Goal: Task Accomplishment & Management: Use online tool/utility

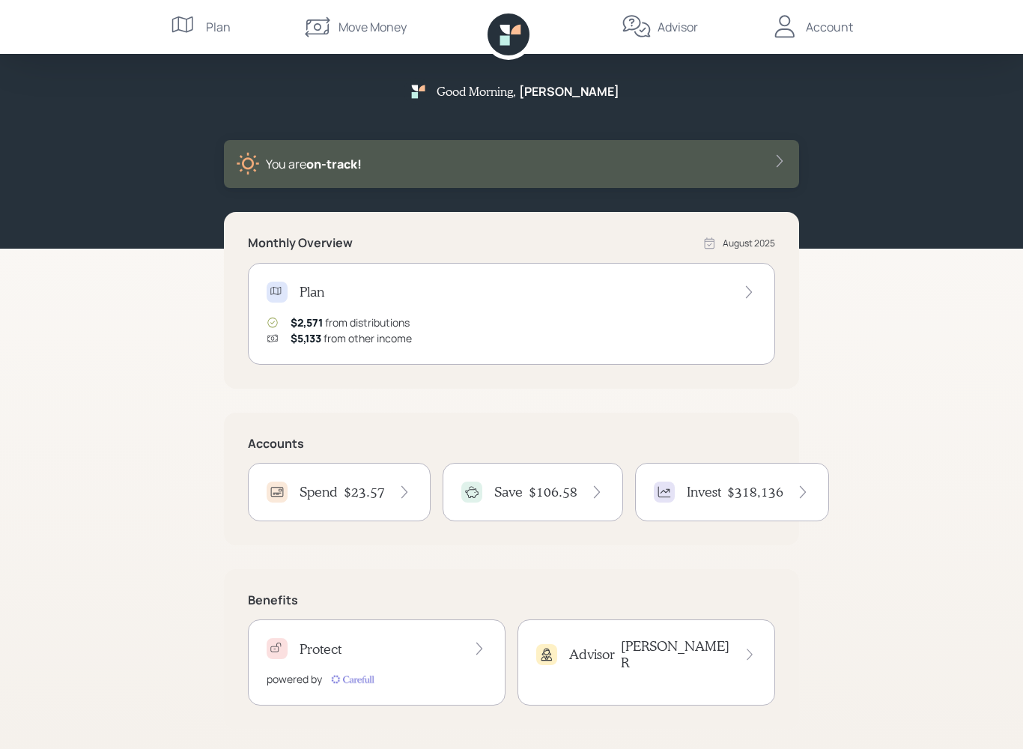
click at [797, 21] on icon at bounding box center [785, 27] width 30 height 30
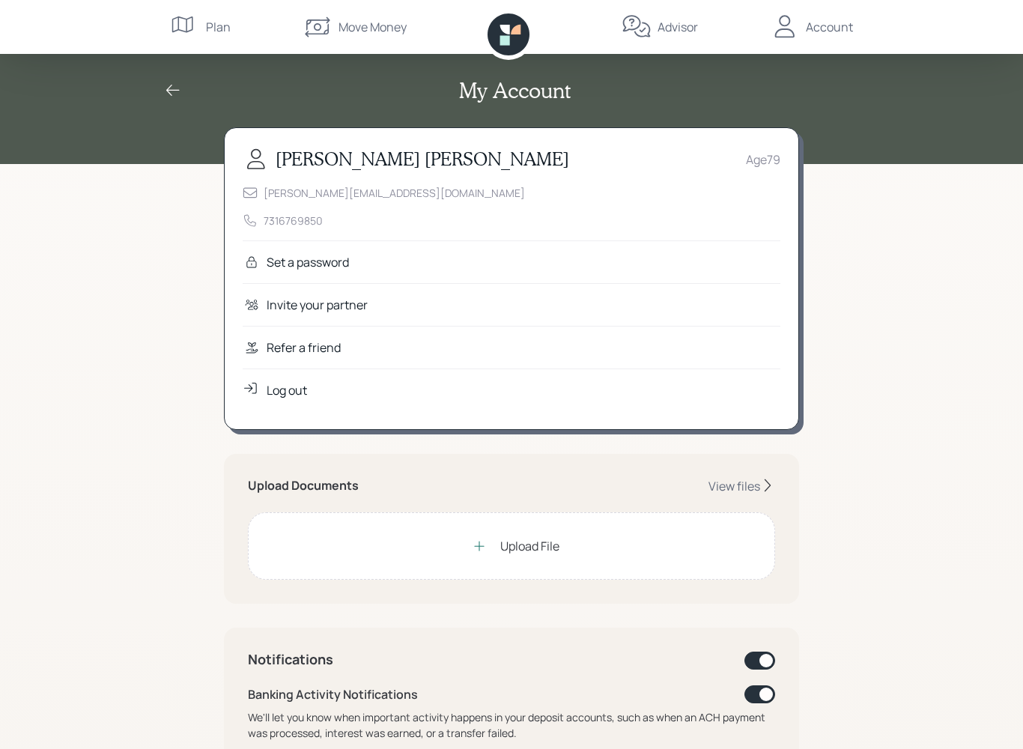
click at [313, 382] on div "Log out" at bounding box center [512, 390] width 538 height 43
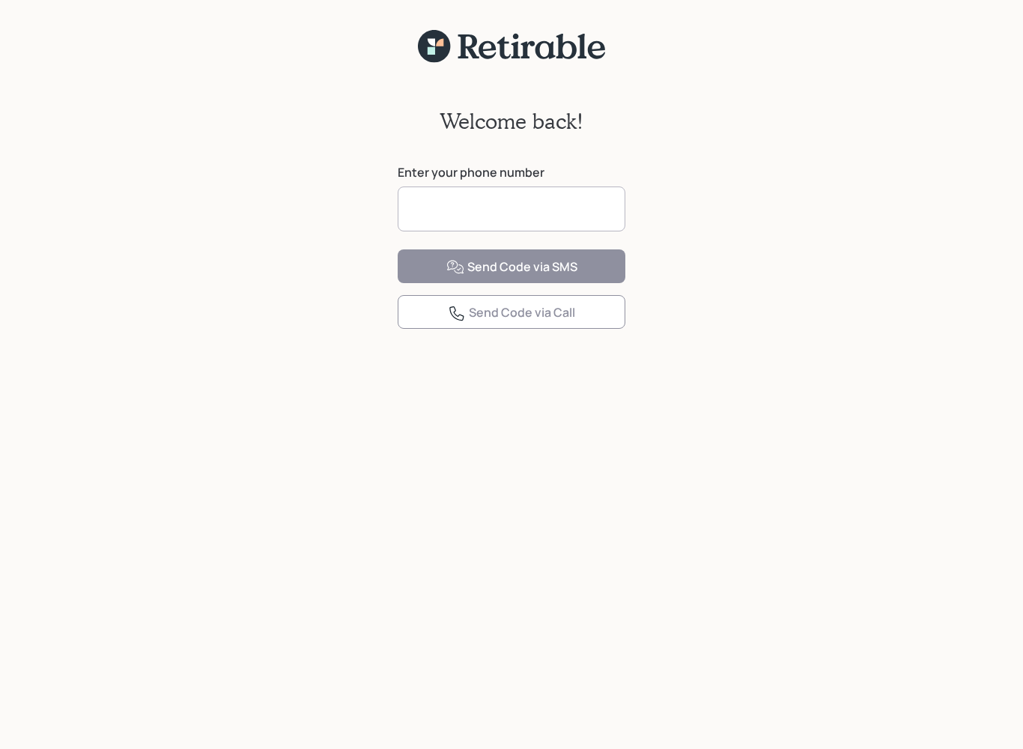
click at [568, 205] on input at bounding box center [512, 209] width 228 height 45
type input "**********"
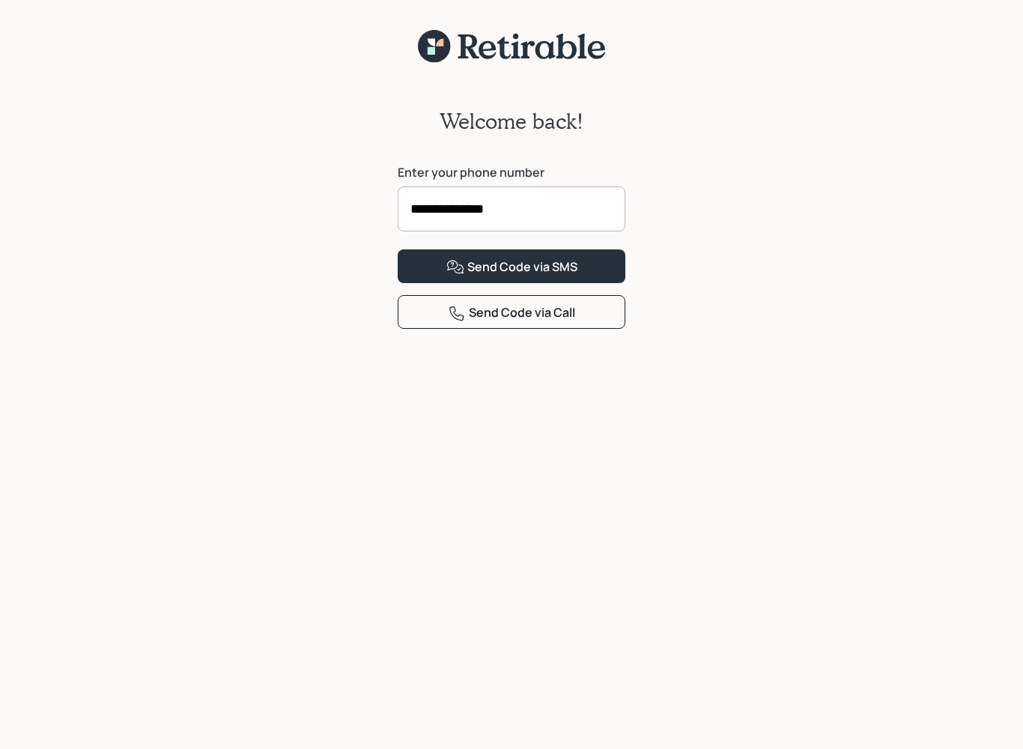
click at [570, 276] on div "Send Code via SMS" at bounding box center [511, 267] width 131 height 18
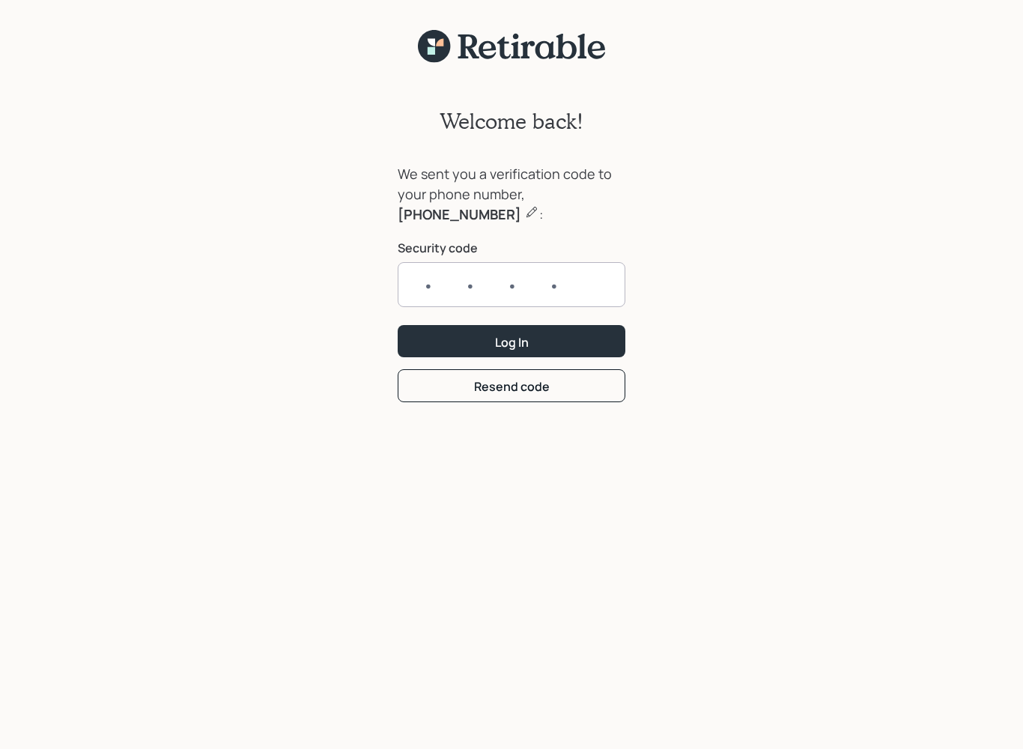
click at [436, 292] on input "text" at bounding box center [512, 284] width 228 height 45
click at [576, 340] on button "Log In" at bounding box center [512, 341] width 228 height 32
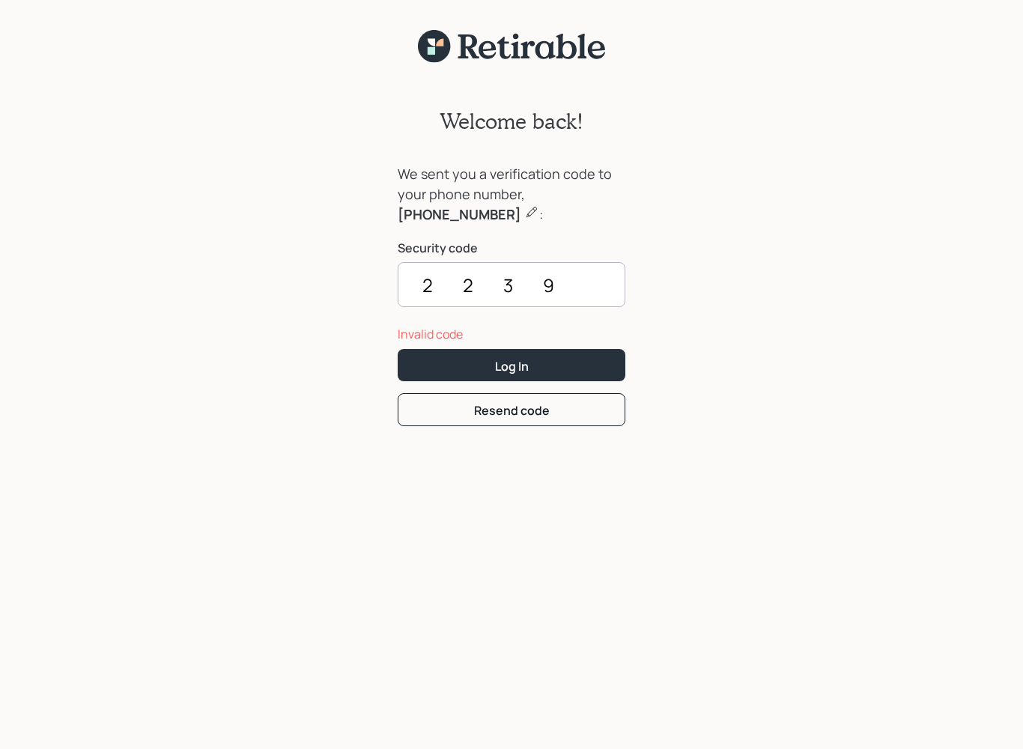
click at [592, 282] on input "2239" at bounding box center [512, 284] width 228 height 45
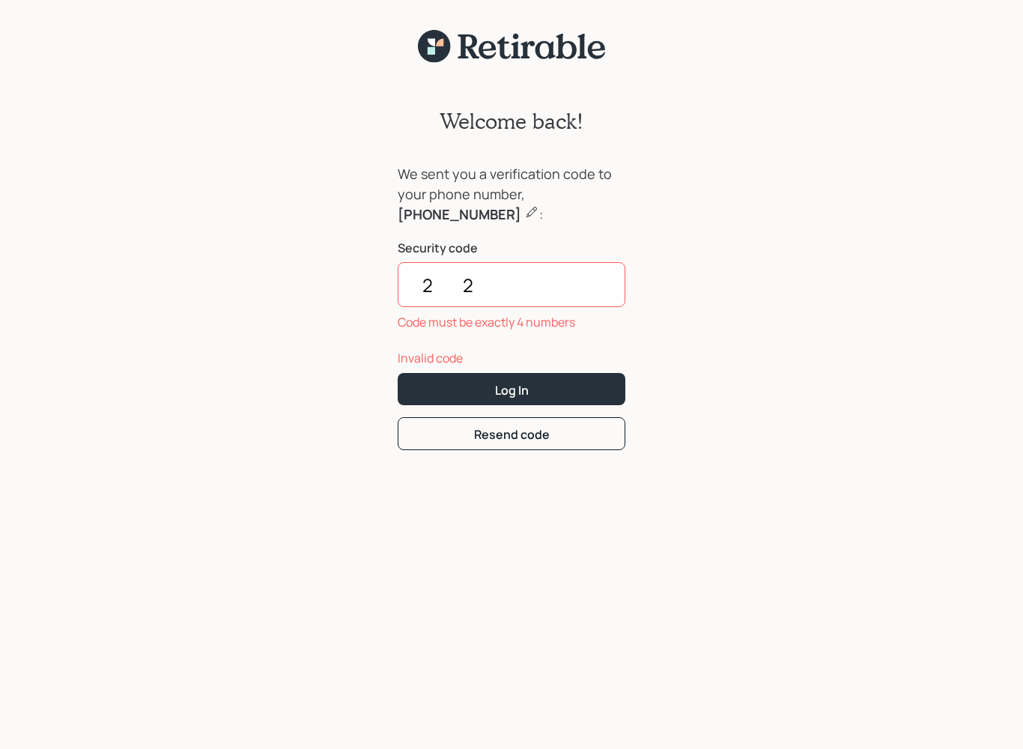
type input "2"
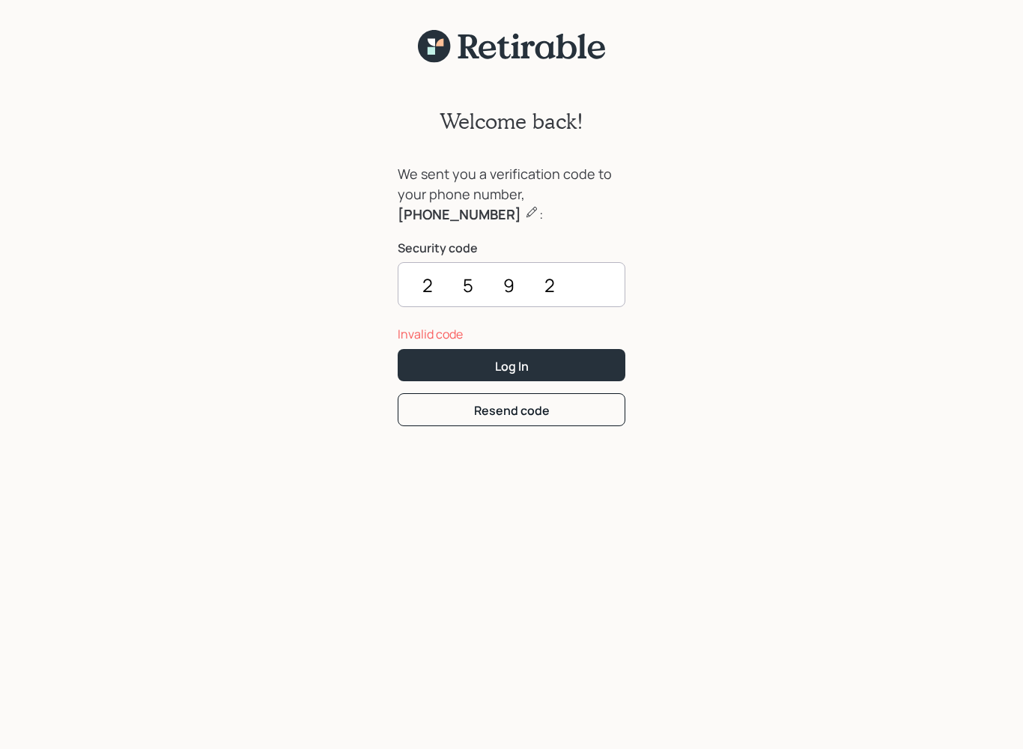
type input "2592"
click at [550, 367] on button "Log In" at bounding box center [512, 365] width 228 height 32
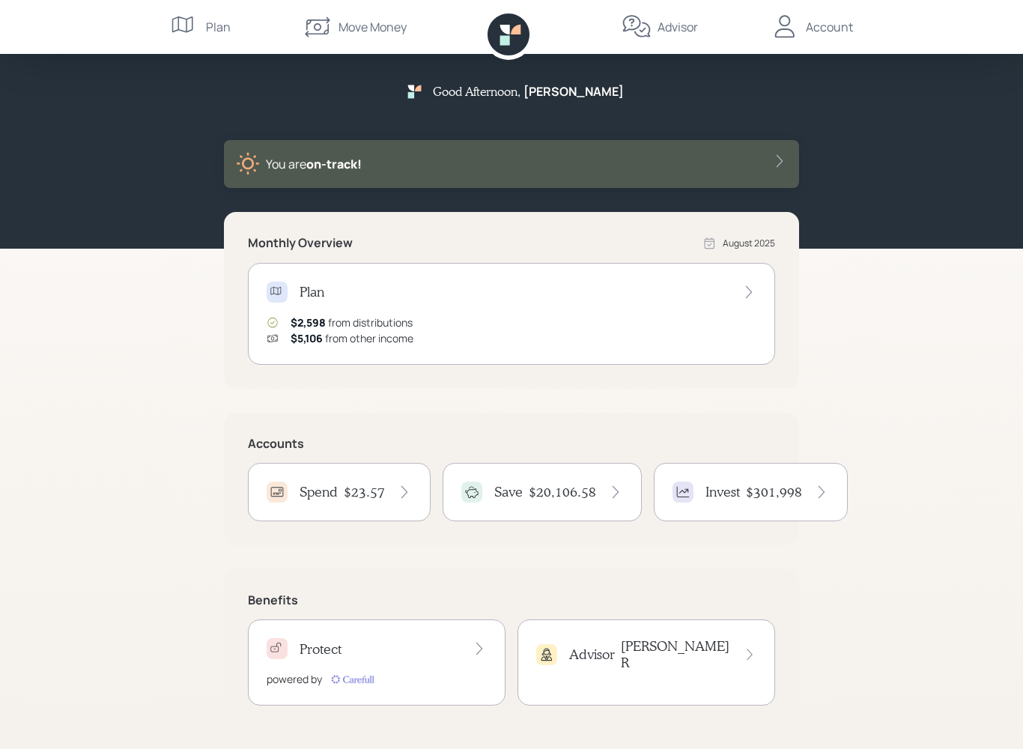
click at [566, 503] on div "Save $20,106.58" at bounding box center [542, 492] width 199 height 58
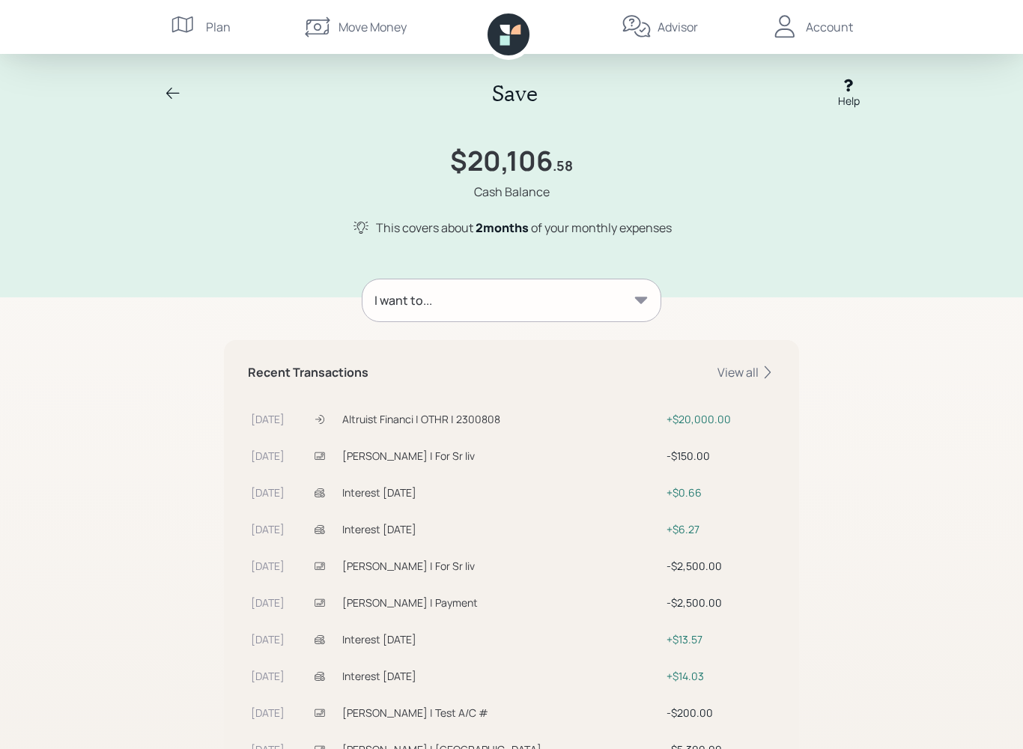
click at [180, 85] on icon at bounding box center [173, 94] width 18 height 18
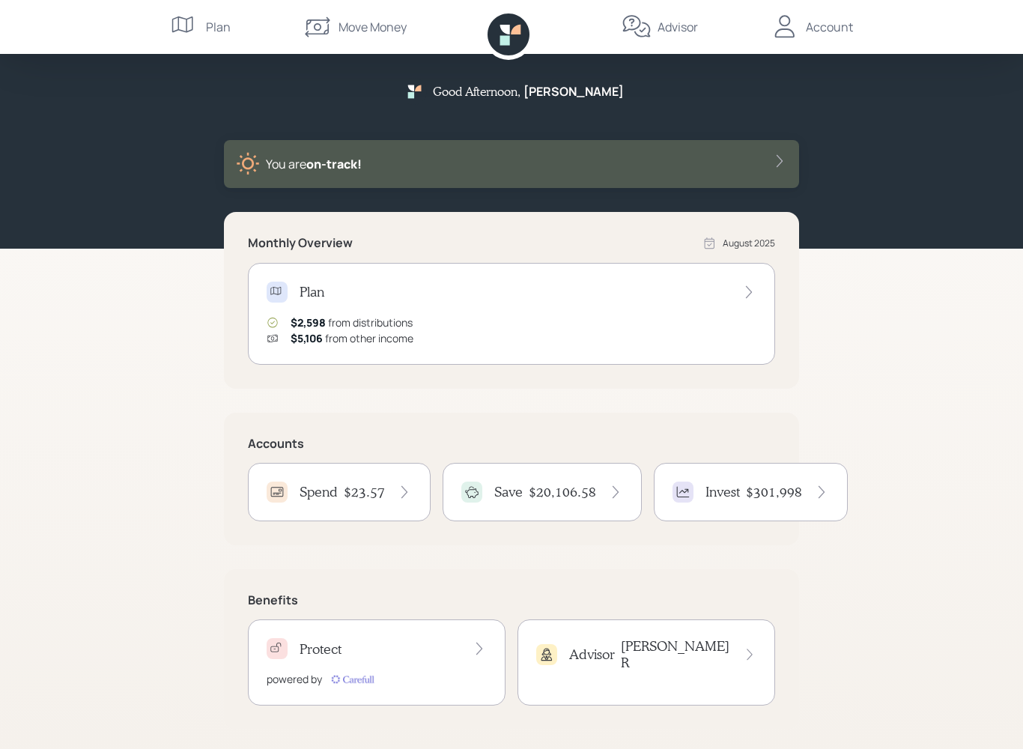
click at [379, 490] on h4 "$23.57" at bounding box center [364, 492] width 41 height 16
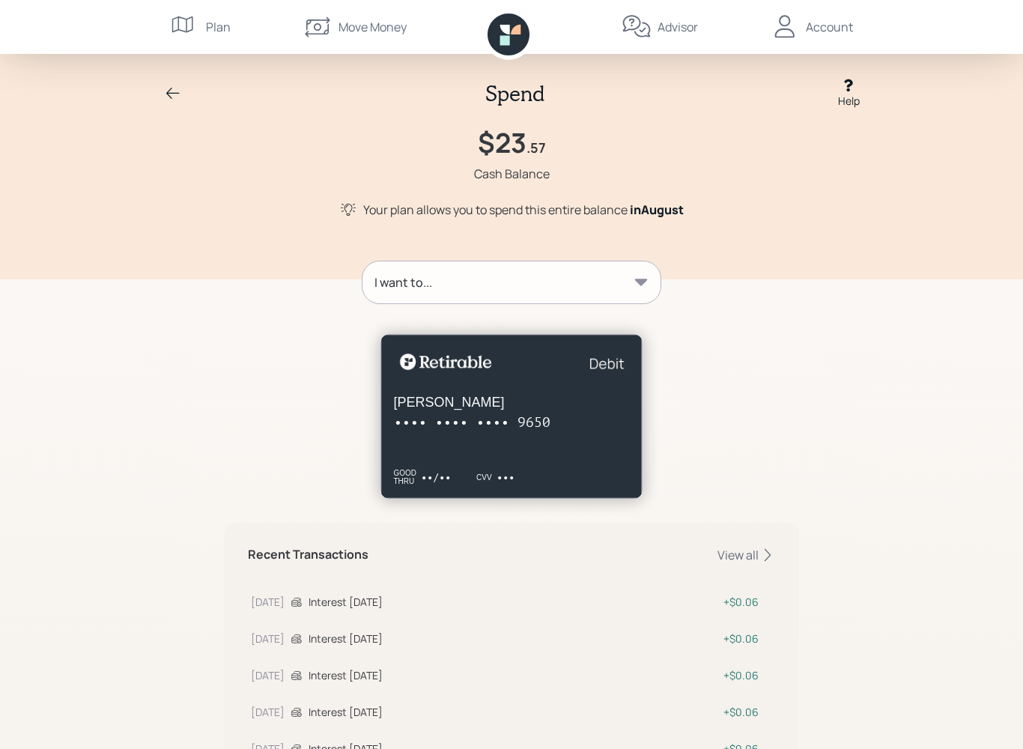
click at [614, 281] on div "I want to..." at bounding box center [512, 282] width 298 height 42
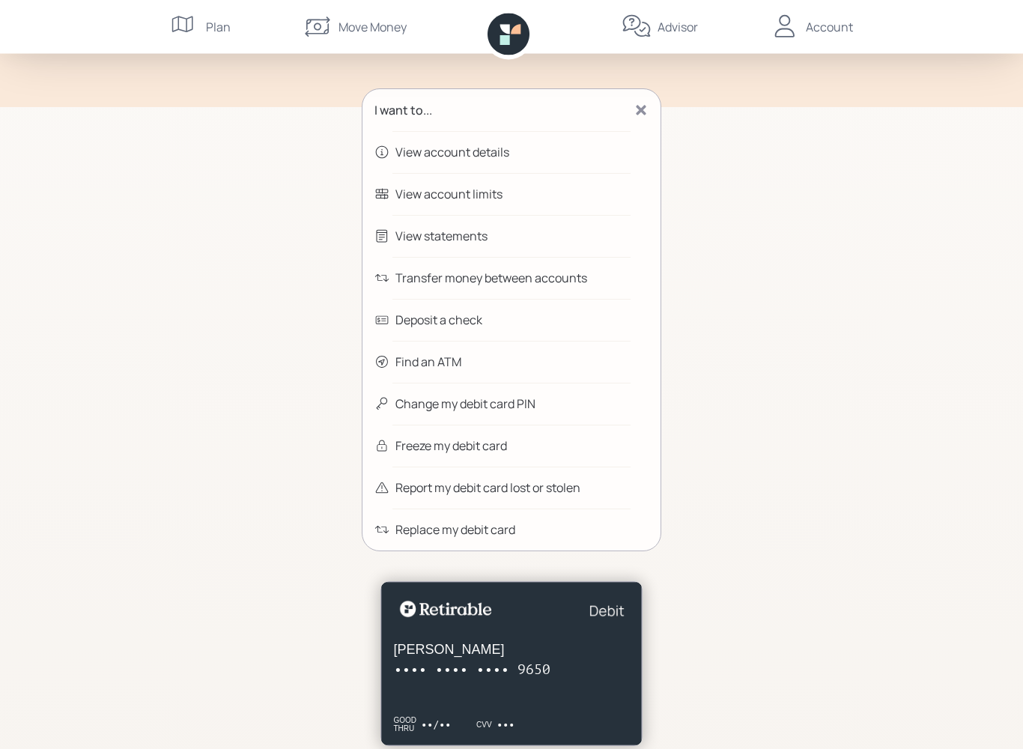
scroll to position [171, 0]
click at [574, 280] on div "Transfer money between accounts" at bounding box center [491, 279] width 192 height 18
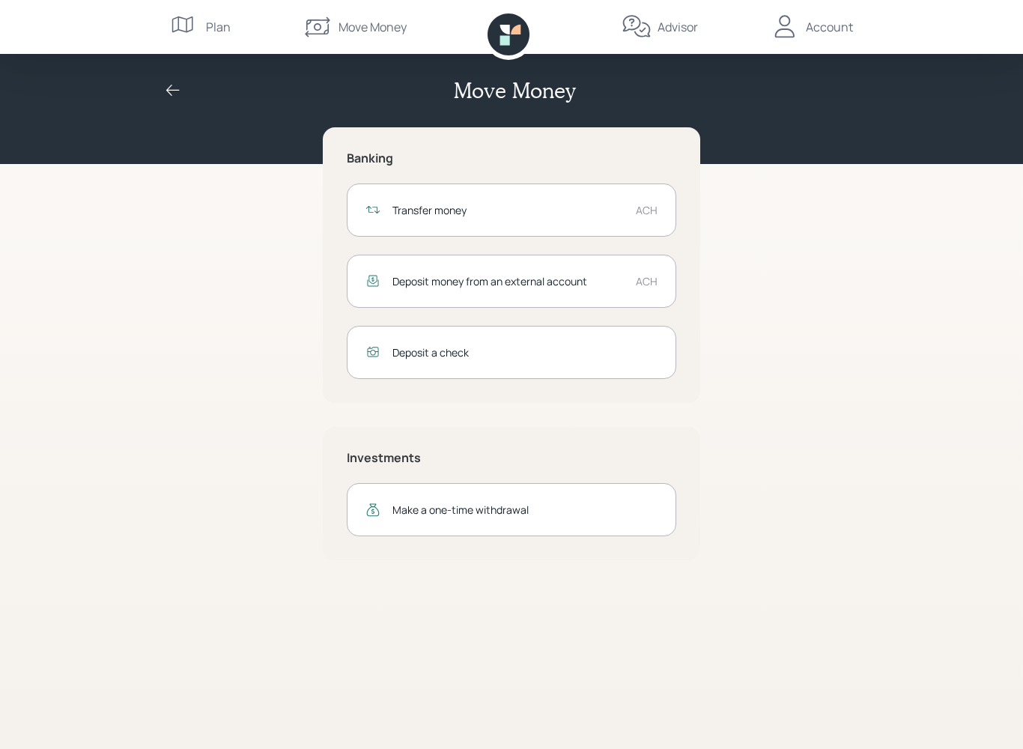
click at [560, 206] on div "Transfer money" at bounding box center [507, 210] width 231 height 16
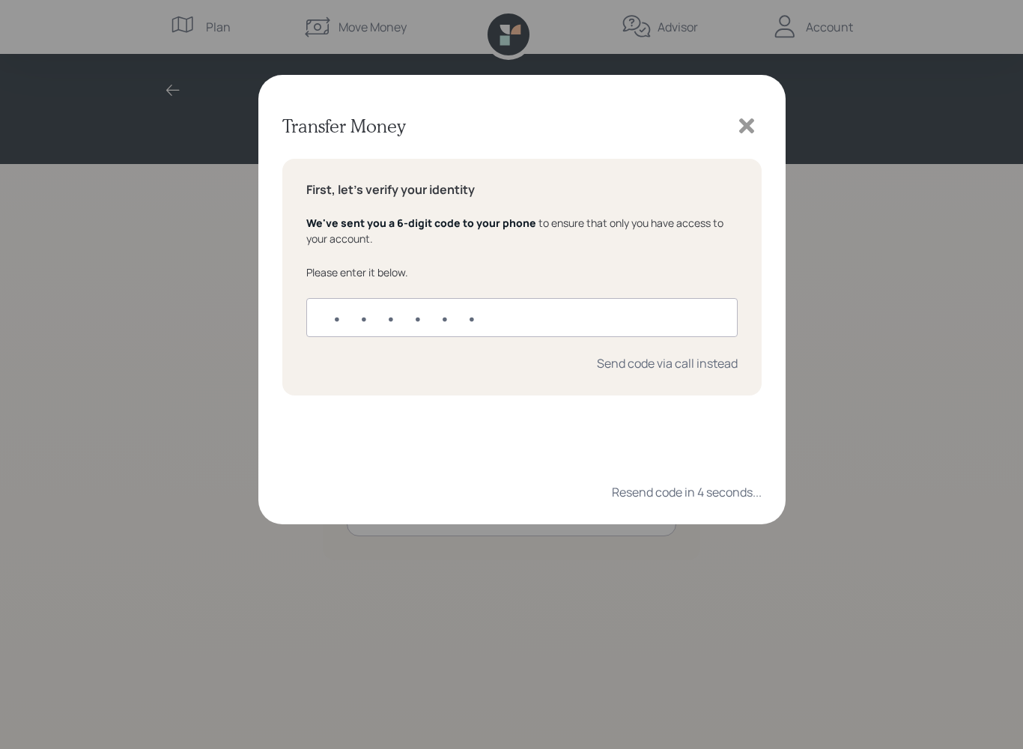
click at [337, 318] on input "text" at bounding box center [521, 317] width 431 height 39
type input "836791"
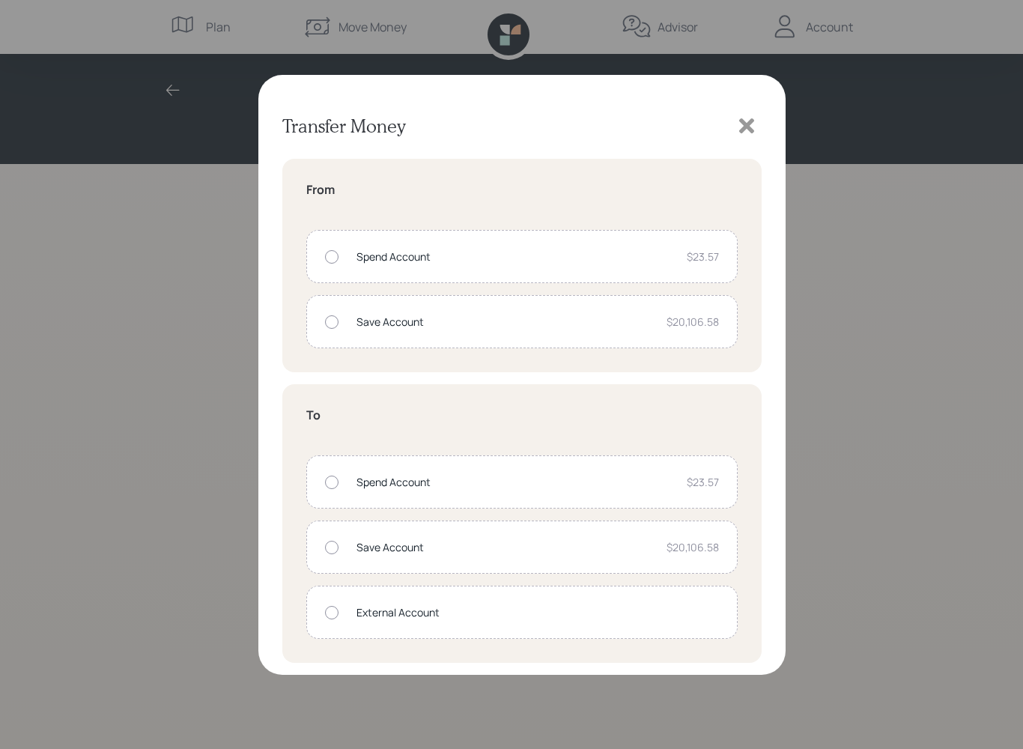
click at [322, 316] on div "Save Account $20,106.58" at bounding box center [521, 321] width 431 height 53
radio input "true"
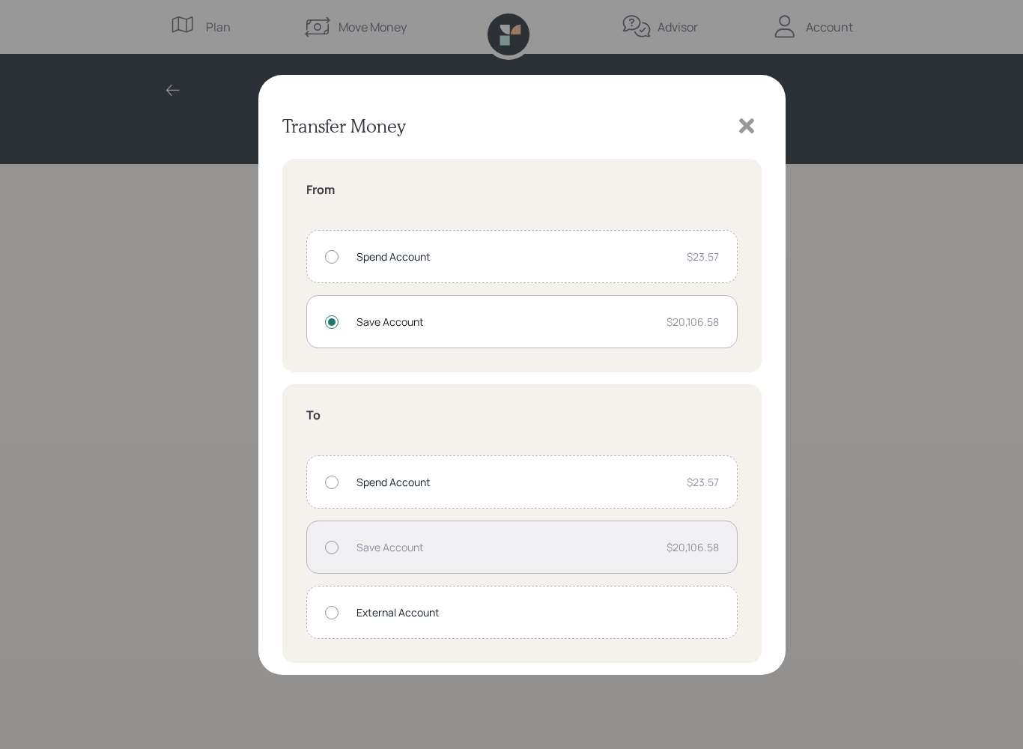
click at [331, 480] on div at bounding box center [331, 482] width 13 height 13
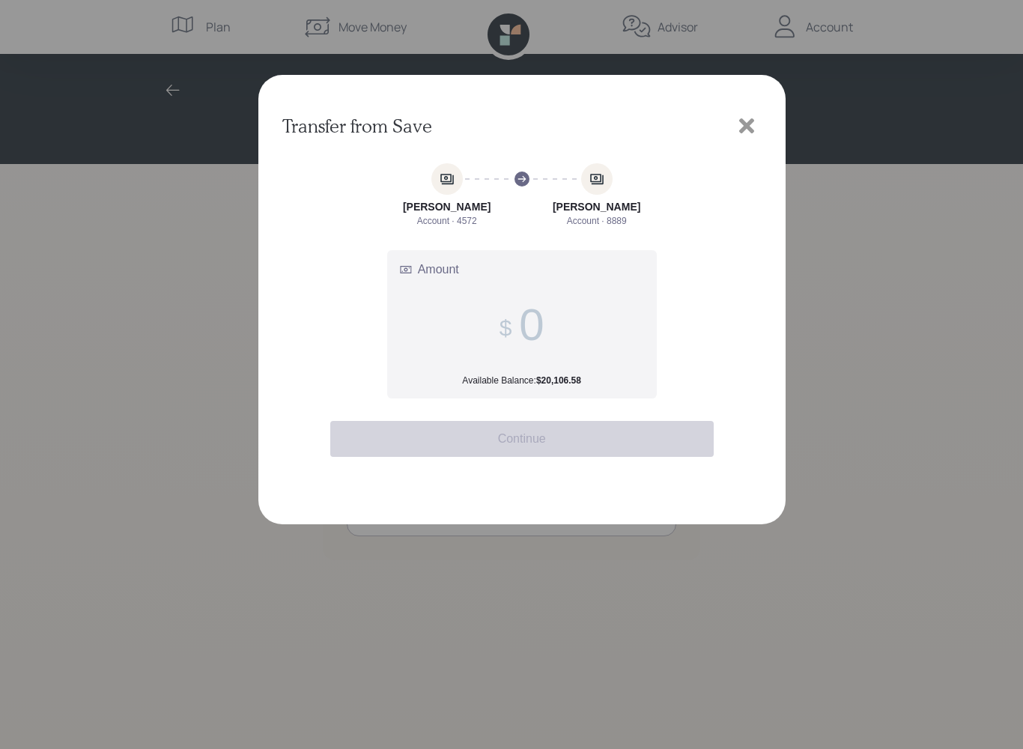
click at [543, 339] on input "Amount Available Balance: $20,106.58" at bounding box center [531, 325] width 25 height 52
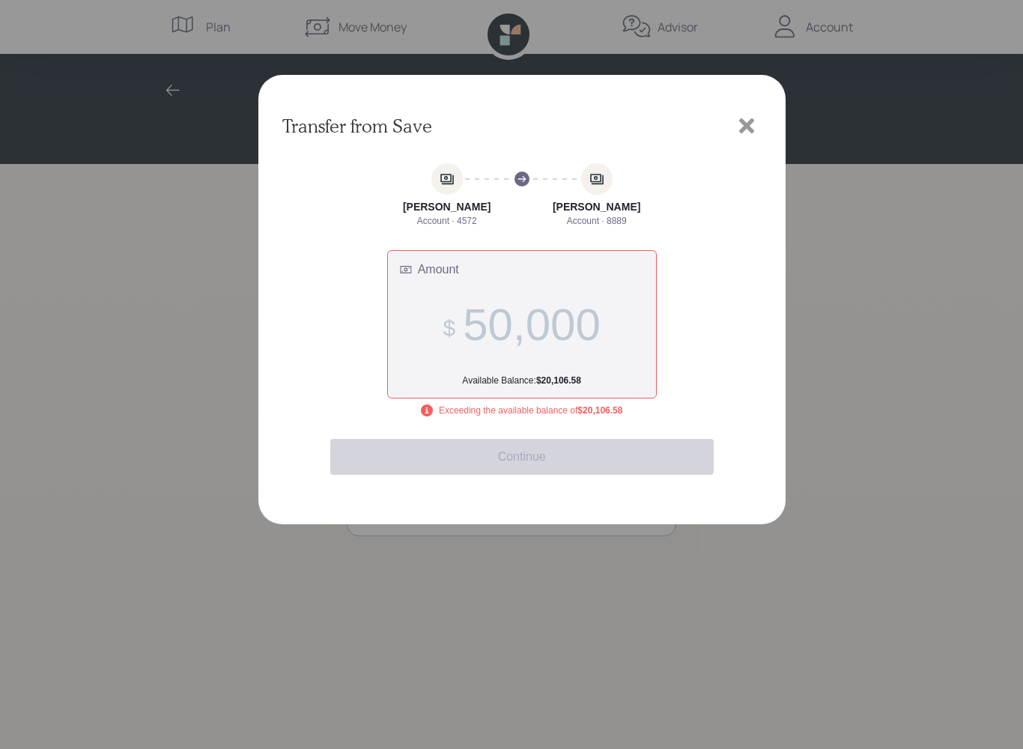
type input "5,000"
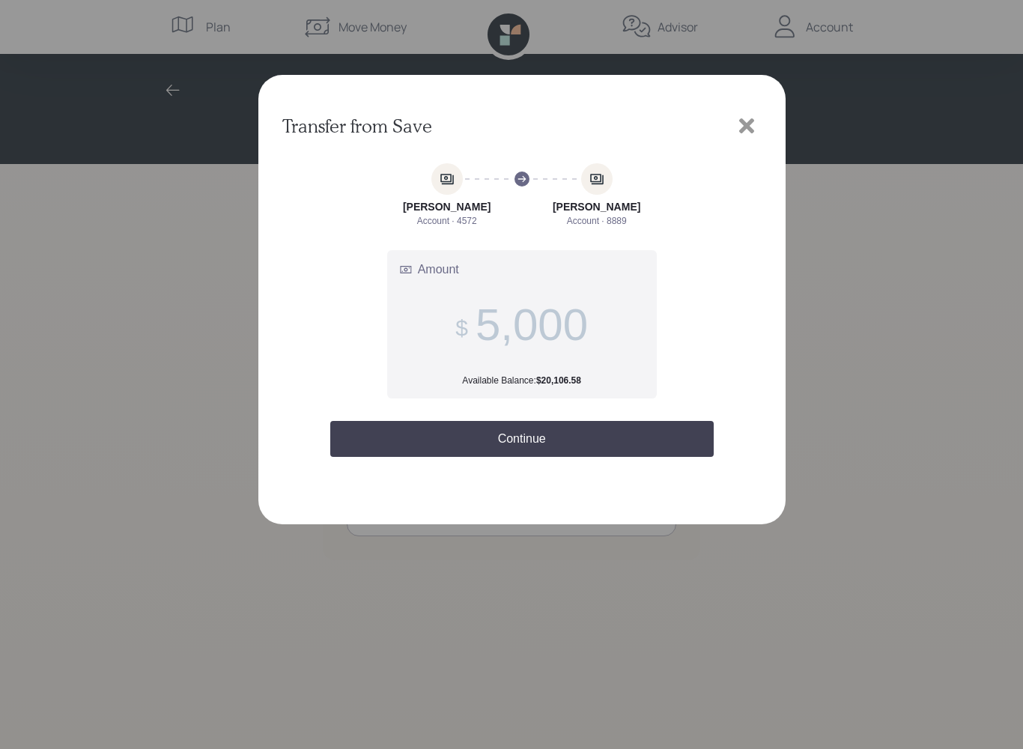
click at [538, 443] on button "Continue" at bounding box center [521, 439] width 383 height 36
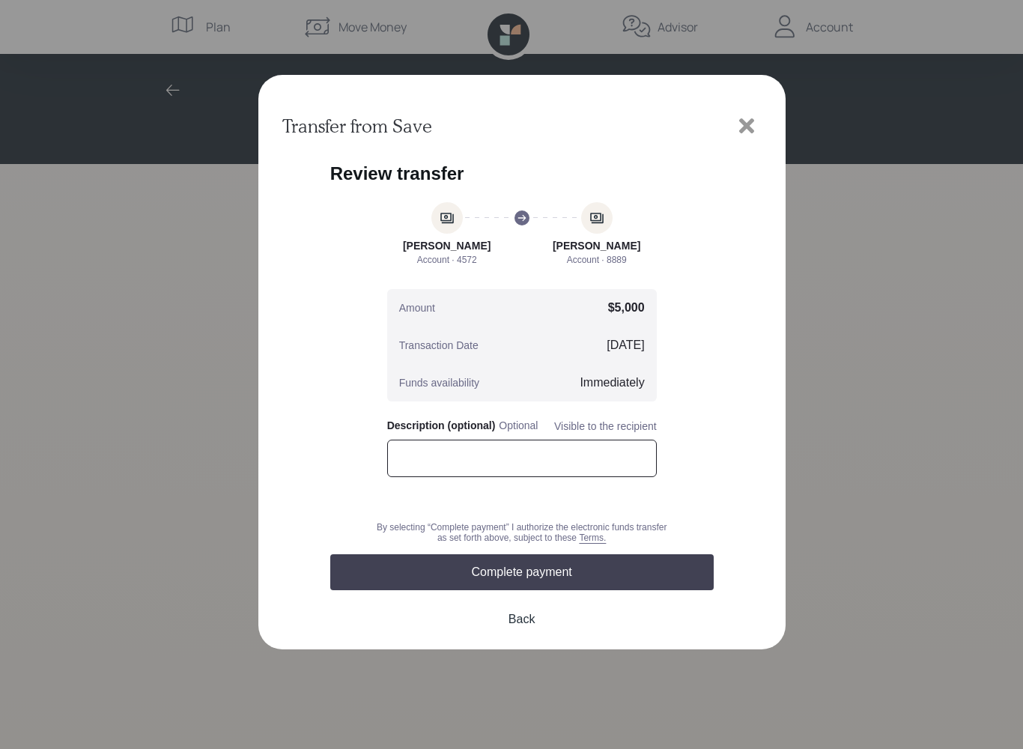
click at [473, 461] on input "text" at bounding box center [522, 458] width 270 height 37
type input "Adjust Sr Liv"
click at [524, 586] on button "Complete payment" at bounding box center [521, 572] width 383 height 36
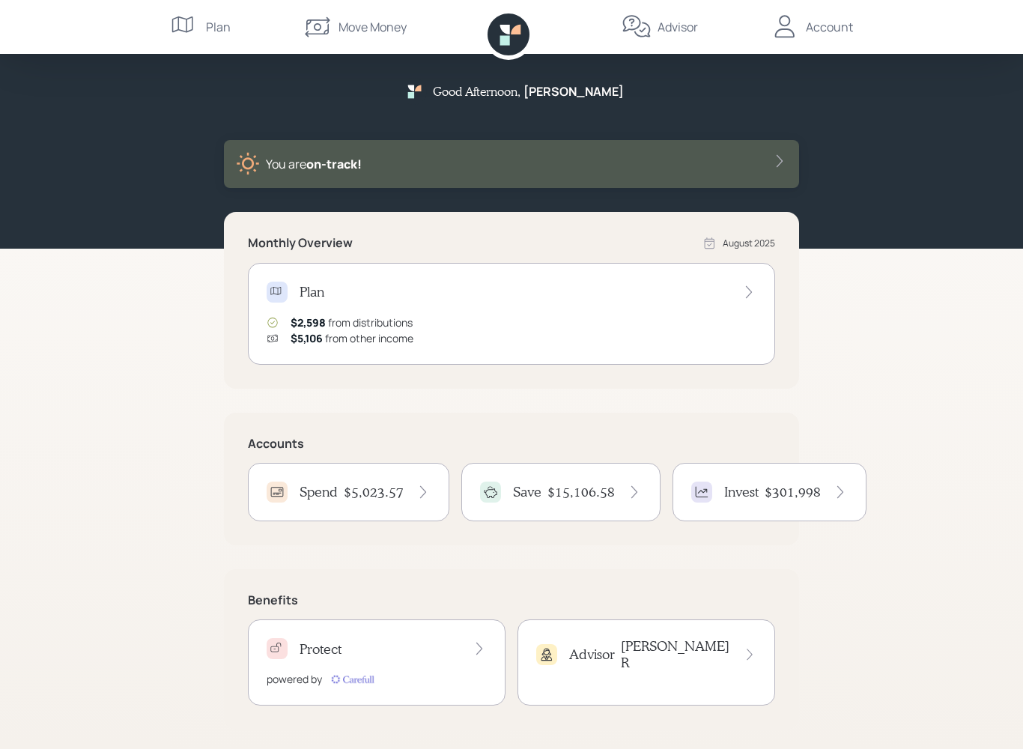
click at [816, 35] on div "Account" at bounding box center [829, 27] width 47 height 18
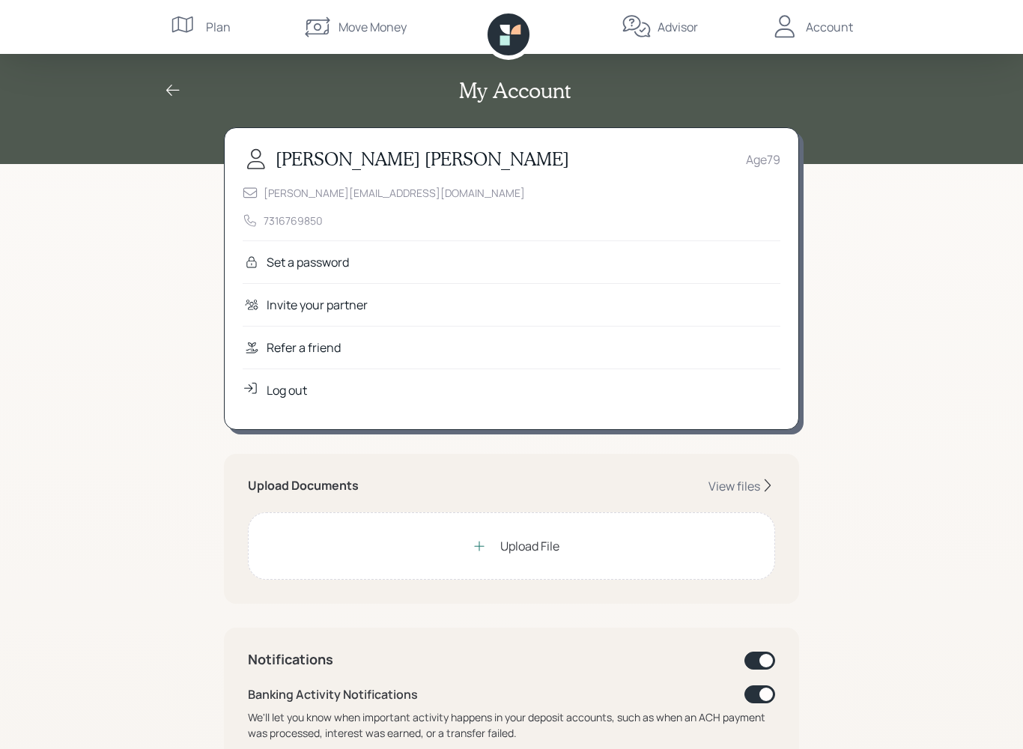
click at [299, 389] on div "Log out" at bounding box center [287, 390] width 40 height 18
